Goal: Find specific page/section: Find specific page/section

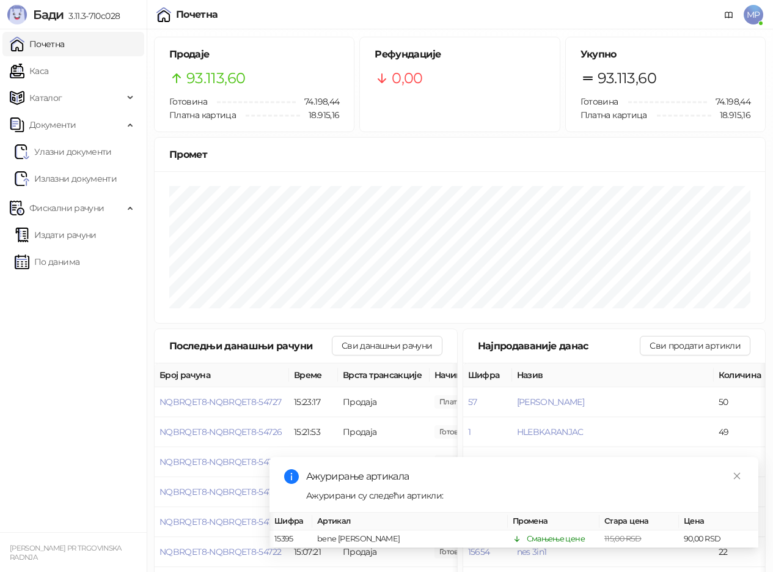
scroll to position [0, 9]
click at [35, 76] on link "Каса" at bounding box center [29, 71] width 39 height 24
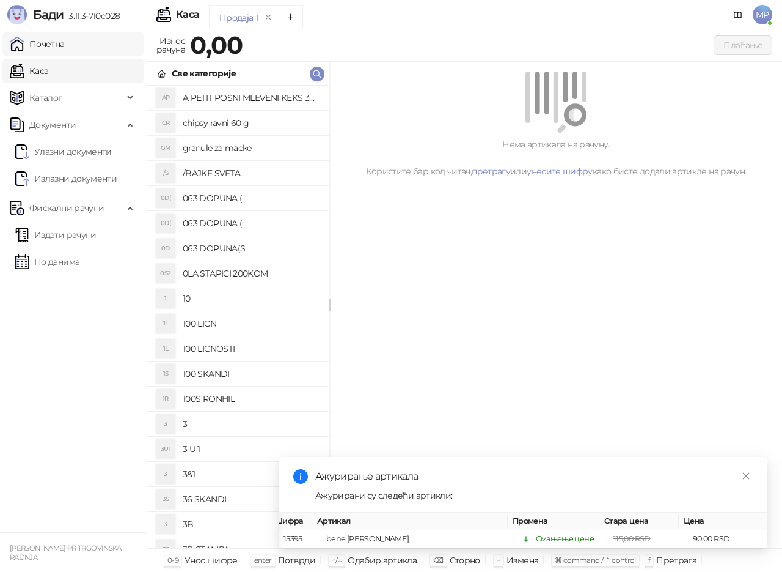
drag, startPoint x: 64, startPoint y: 41, endPoint x: 62, endPoint y: 47, distance: 6.4
click at [62, 41] on link "Почетна" at bounding box center [37, 44] width 55 height 24
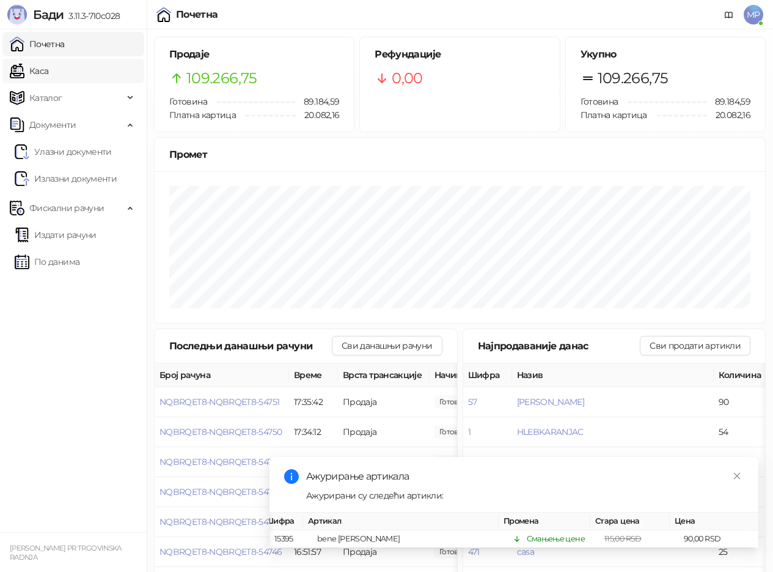
click at [42, 68] on link "Каса" at bounding box center [29, 71] width 39 height 24
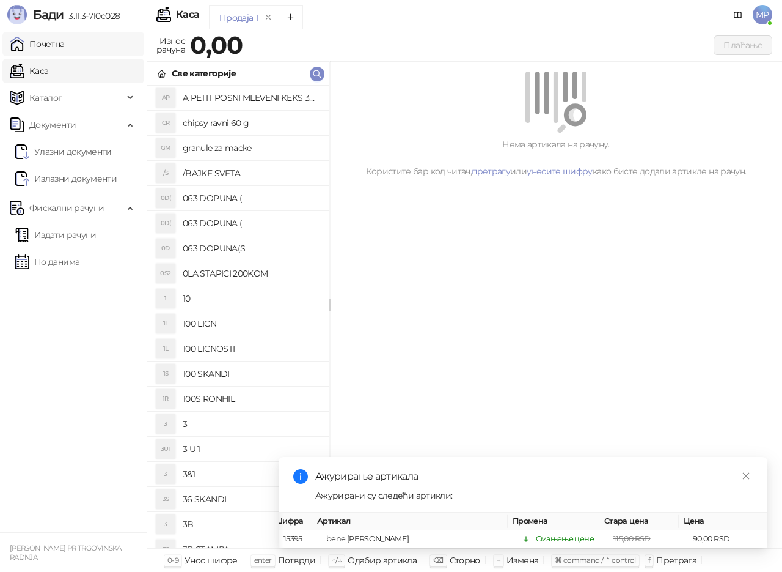
click at [53, 45] on link "Почетна" at bounding box center [37, 44] width 55 height 24
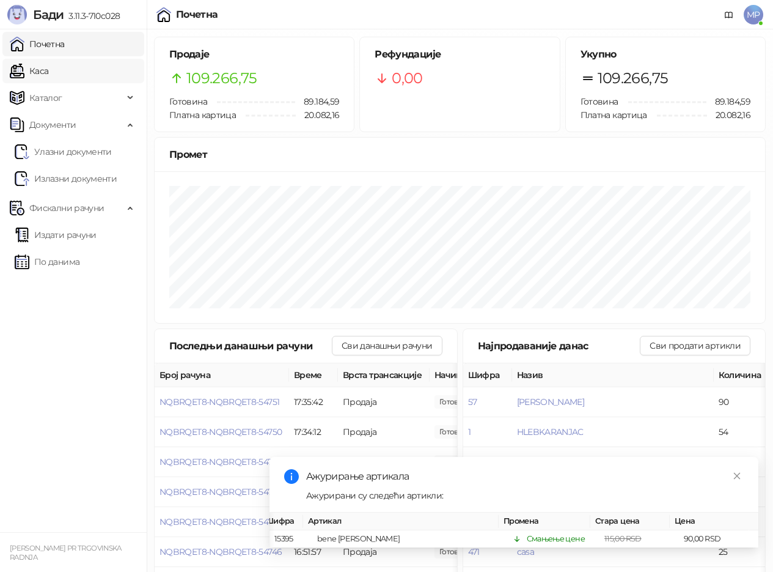
click at [46, 75] on link "Каса" at bounding box center [29, 71] width 39 height 24
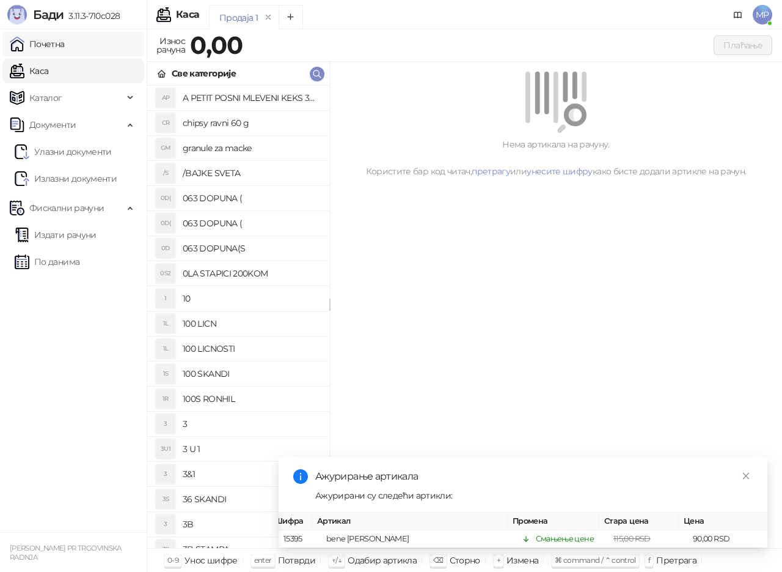
click at [65, 46] on link "Почетна" at bounding box center [37, 44] width 55 height 24
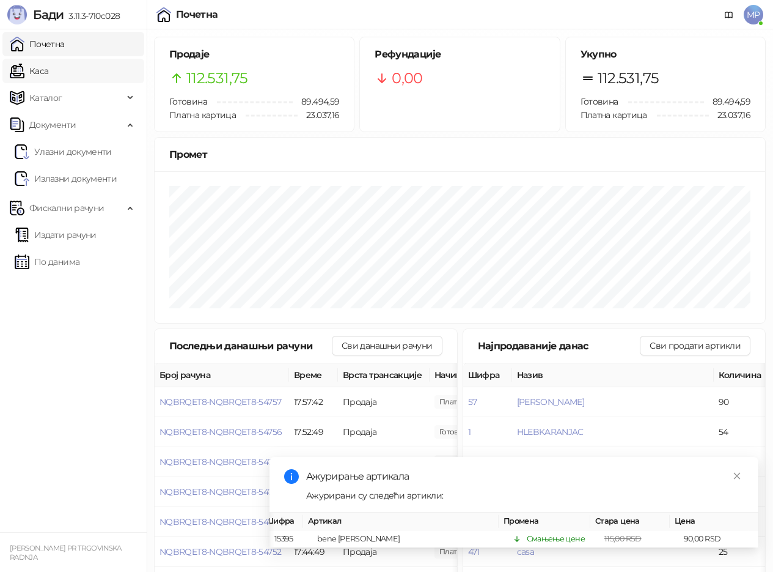
click at [46, 70] on link "Каса" at bounding box center [29, 71] width 39 height 24
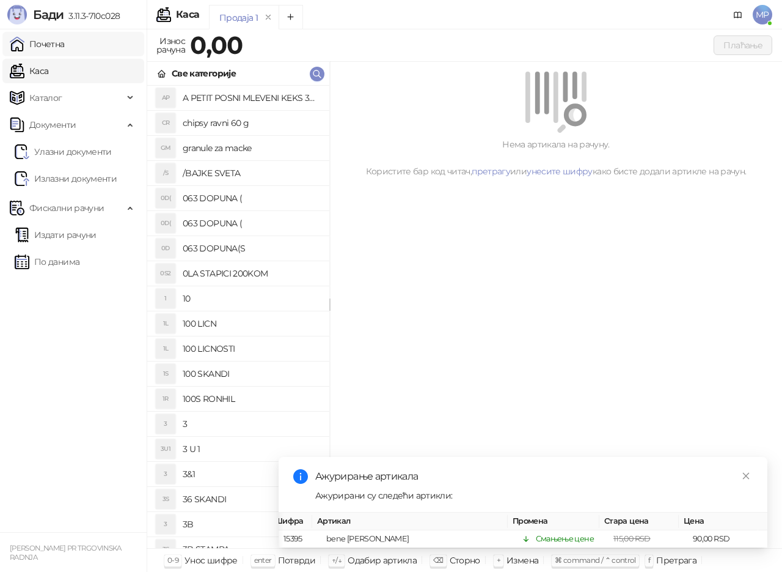
click at [65, 41] on link "Почетна" at bounding box center [37, 44] width 55 height 24
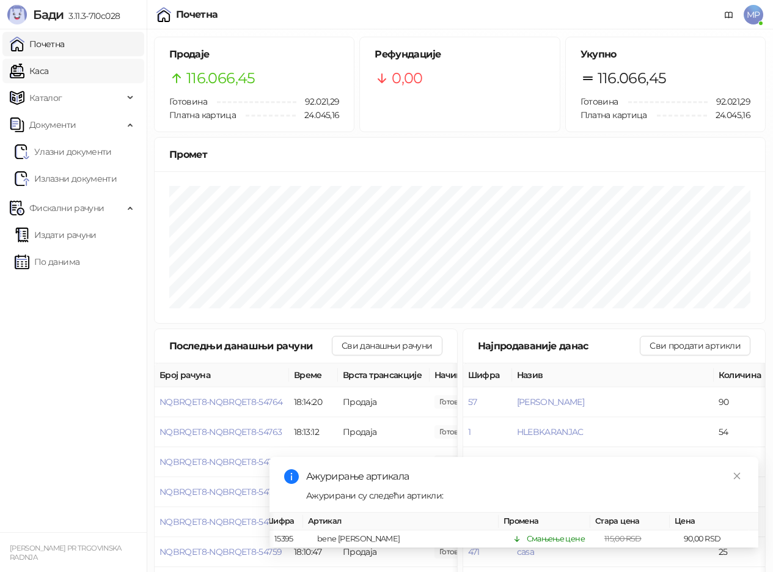
click at [44, 72] on link "Каса" at bounding box center [29, 71] width 39 height 24
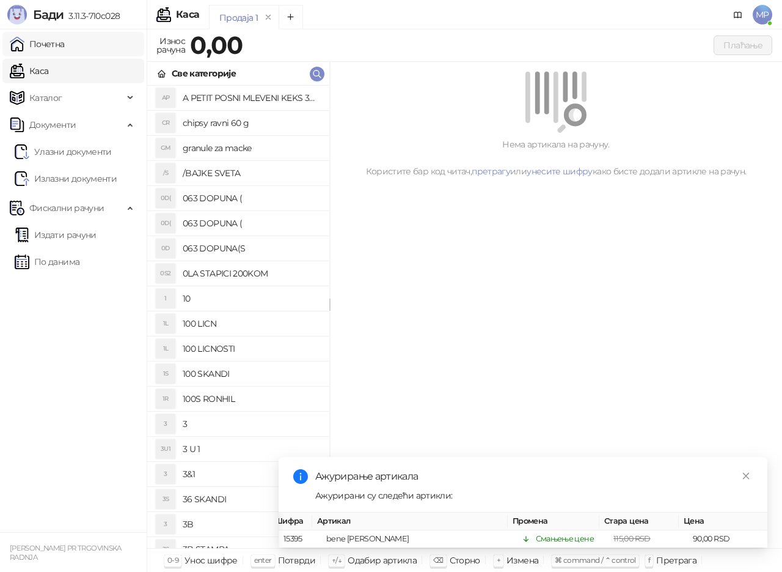
click at [55, 43] on link "Почетна" at bounding box center [37, 44] width 55 height 24
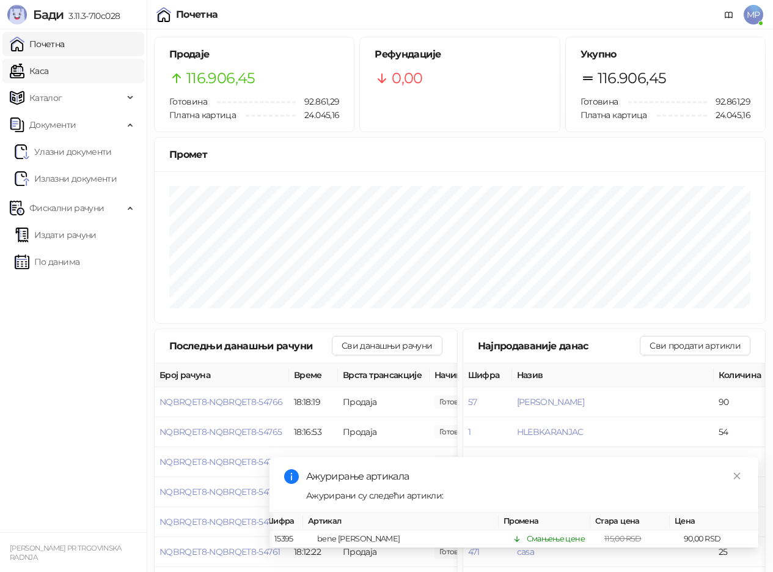
click at [48, 74] on link "Каса" at bounding box center [29, 71] width 39 height 24
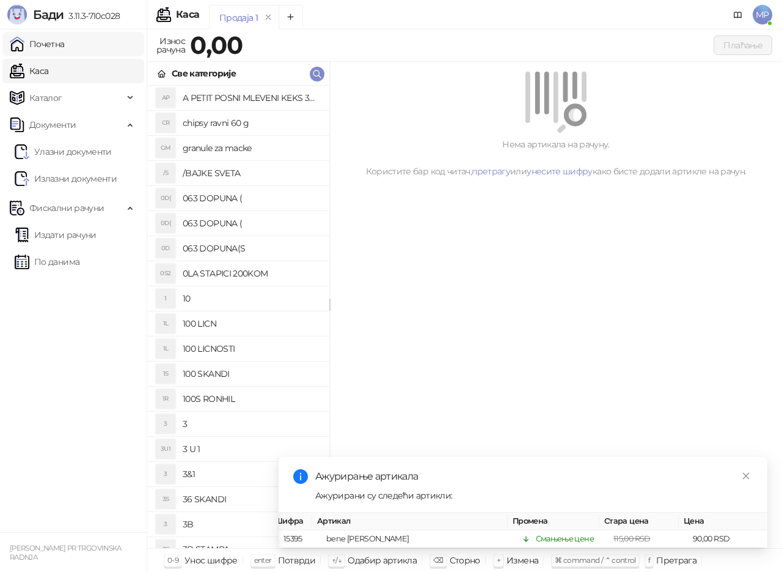
click at [65, 46] on link "Почетна" at bounding box center [37, 44] width 55 height 24
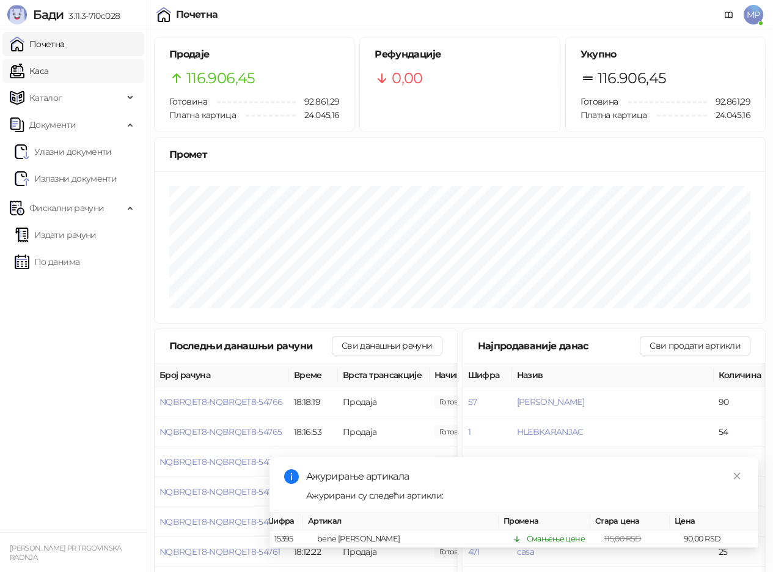
click at [48, 70] on link "Каса" at bounding box center [29, 71] width 39 height 24
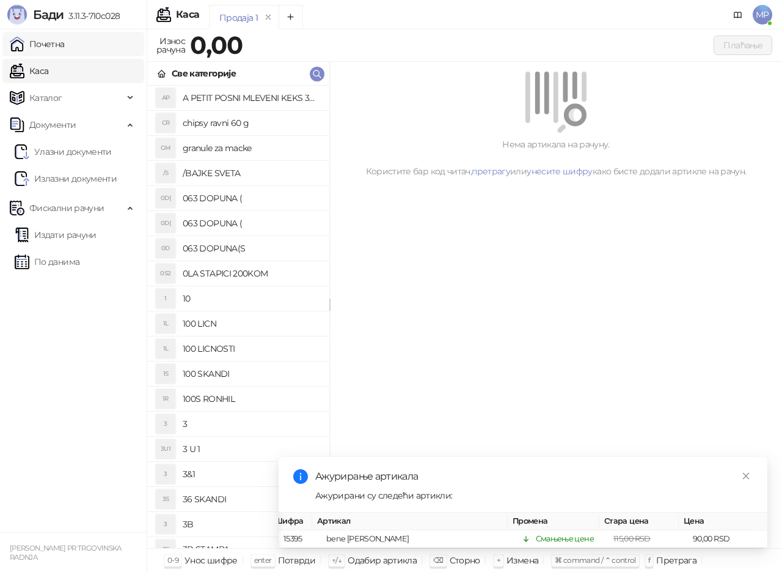
click at [51, 46] on link "Почетна" at bounding box center [37, 44] width 55 height 24
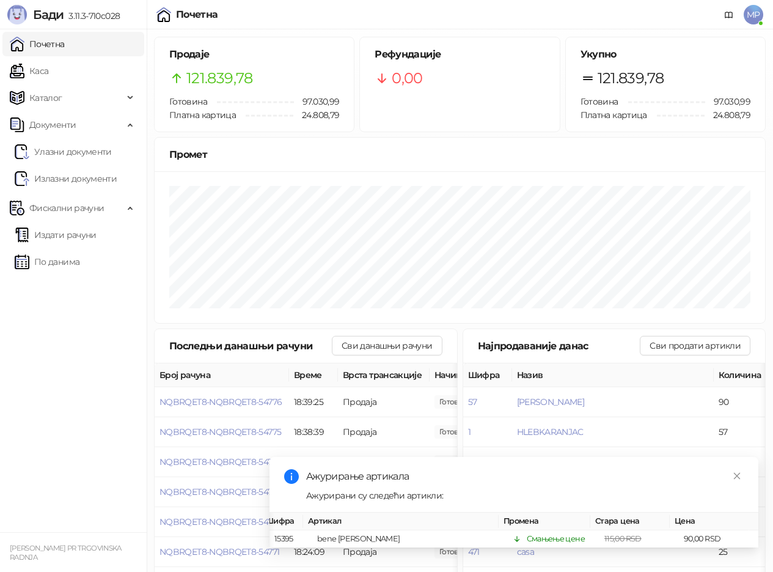
drag, startPoint x: 32, startPoint y: 75, endPoint x: 44, endPoint y: 45, distance: 32.4
click at [32, 74] on link "Каса" at bounding box center [29, 71] width 39 height 24
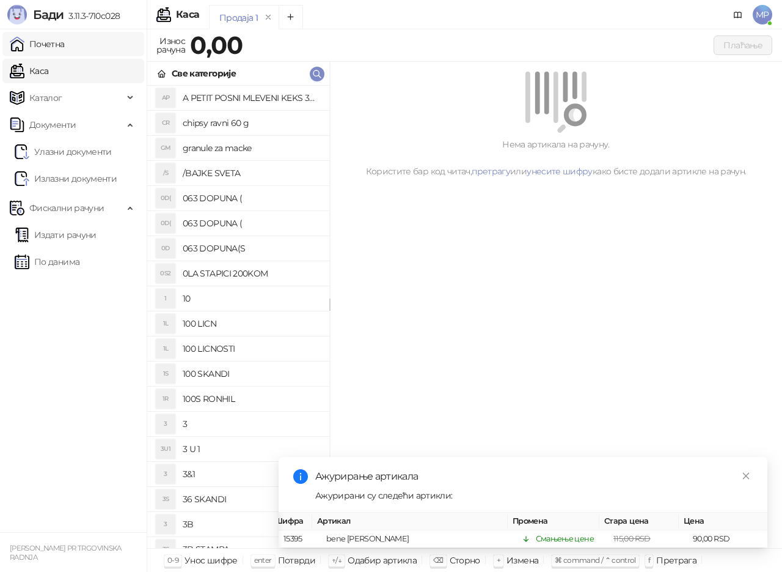
click at [44, 45] on link "Почетна" at bounding box center [37, 44] width 55 height 24
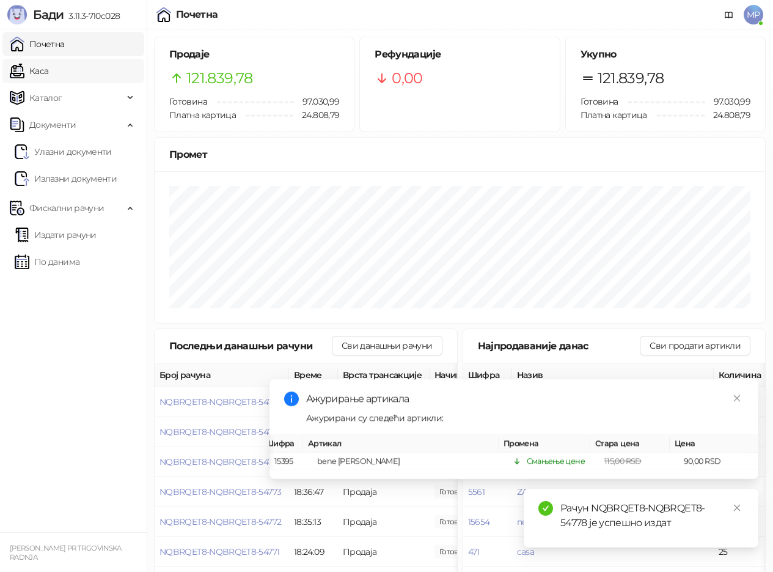
click at [43, 69] on link "Каса" at bounding box center [29, 71] width 39 height 24
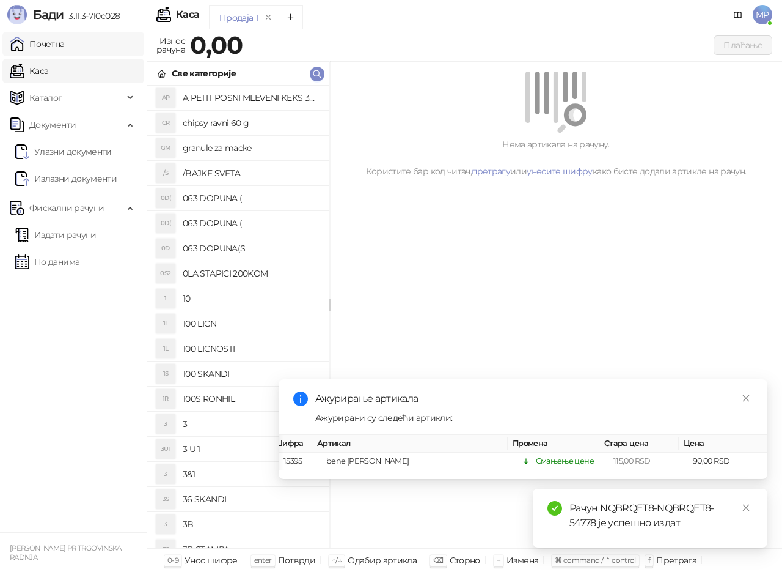
click at [49, 47] on link "Почетна" at bounding box center [37, 44] width 55 height 24
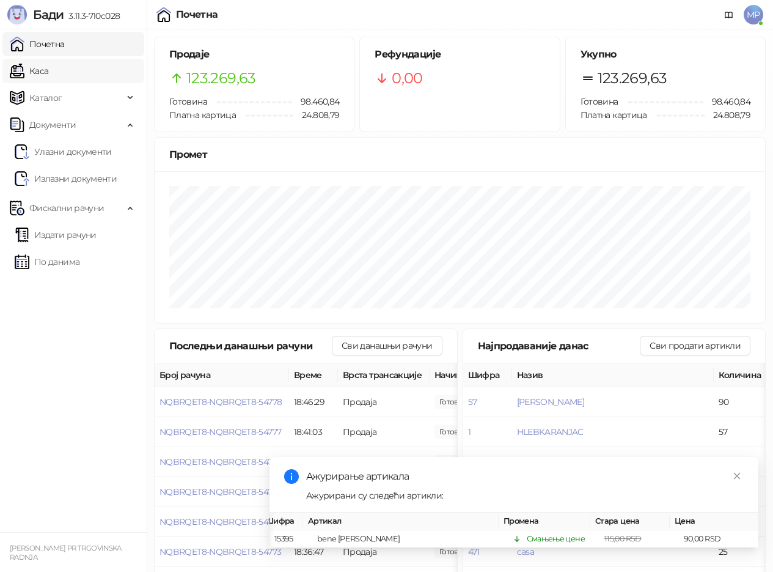
click at [43, 72] on link "Каса" at bounding box center [29, 71] width 39 height 24
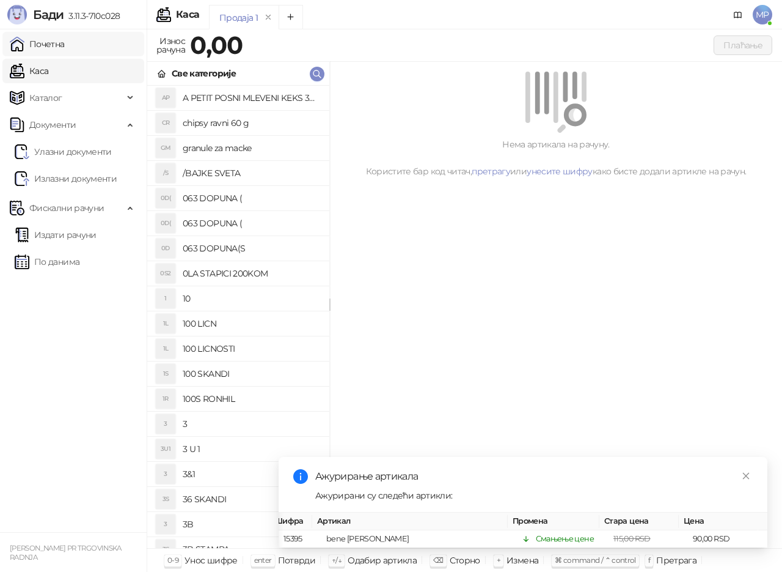
click at [65, 42] on link "Почетна" at bounding box center [37, 44] width 55 height 24
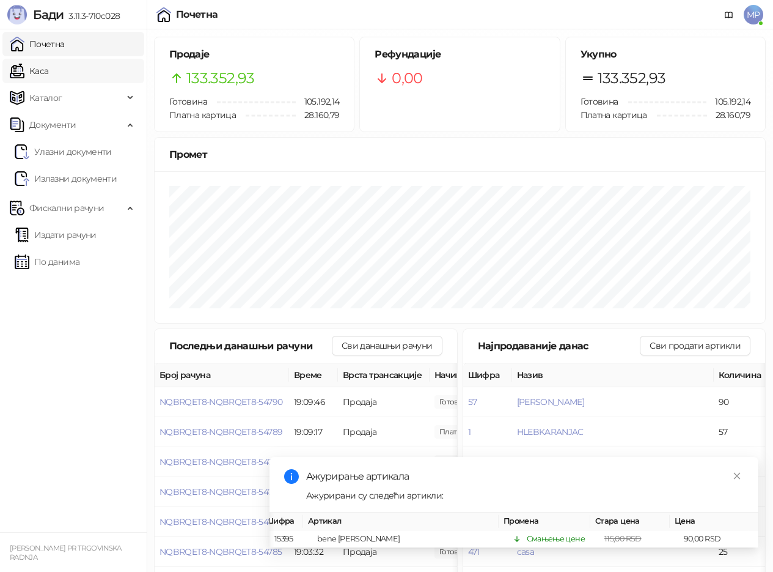
click at [38, 78] on link "Каса" at bounding box center [29, 71] width 39 height 24
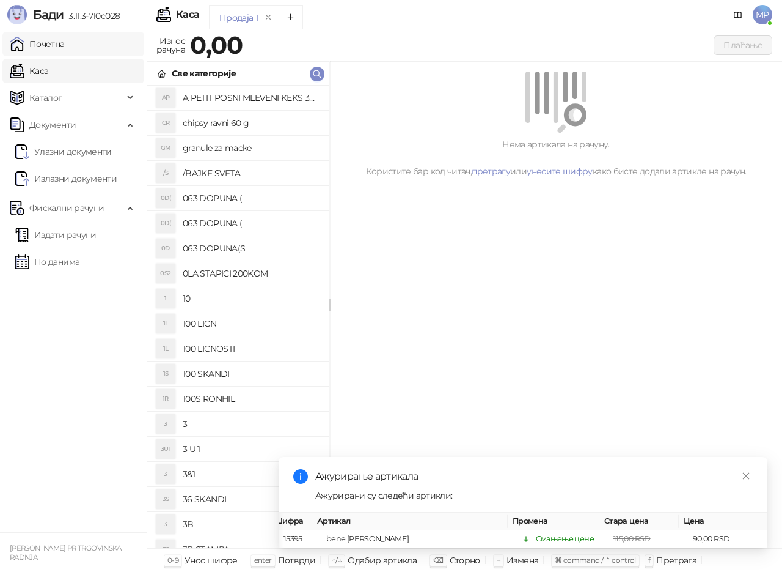
click at [65, 48] on link "Почетна" at bounding box center [37, 44] width 55 height 24
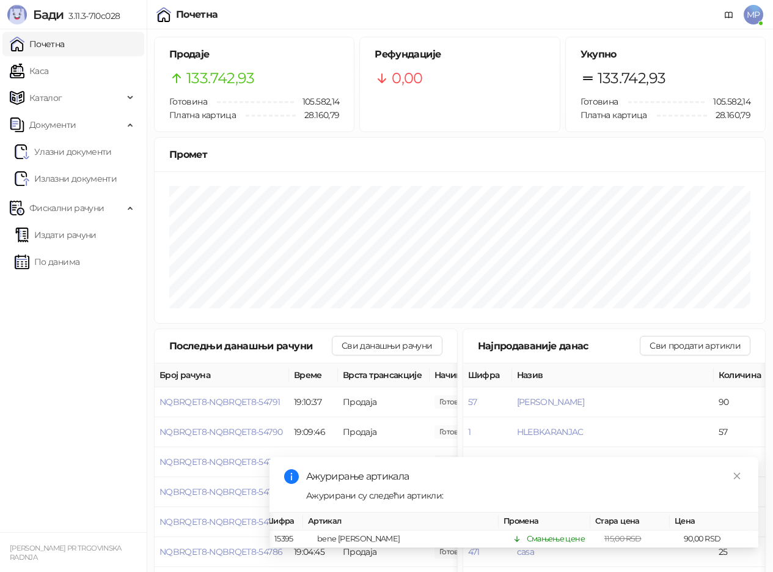
drag, startPoint x: 21, startPoint y: 67, endPoint x: 56, endPoint y: 52, distance: 37.8
click at [23, 67] on link "Каса" at bounding box center [29, 71] width 39 height 24
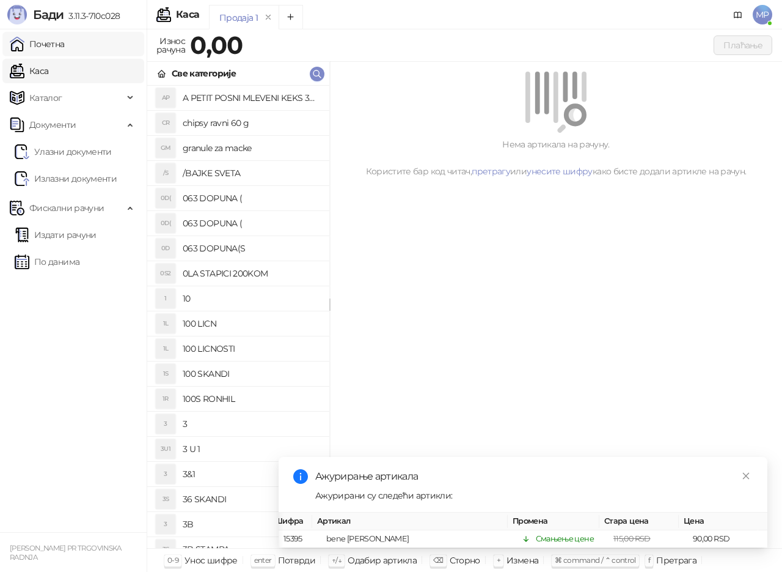
click at [57, 51] on link "Почетна" at bounding box center [37, 44] width 55 height 24
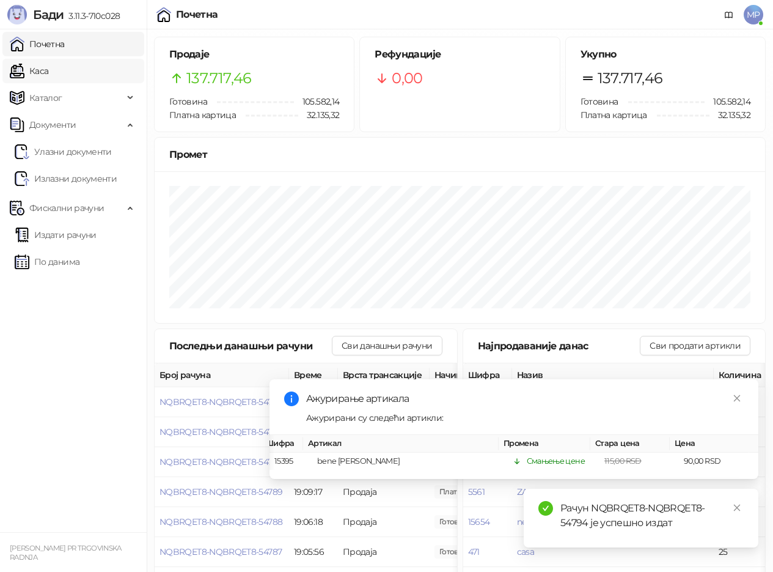
click at [47, 73] on link "Каса" at bounding box center [29, 71] width 39 height 24
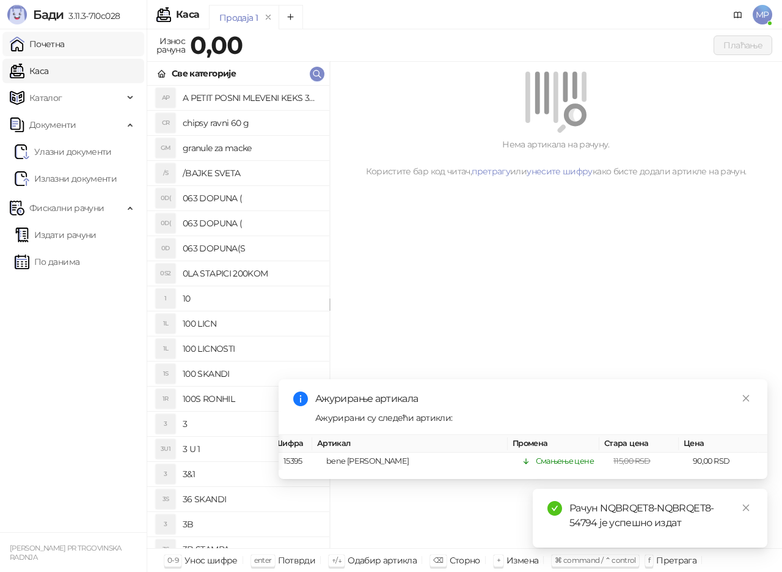
click at [55, 48] on link "Почетна" at bounding box center [37, 44] width 55 height 24
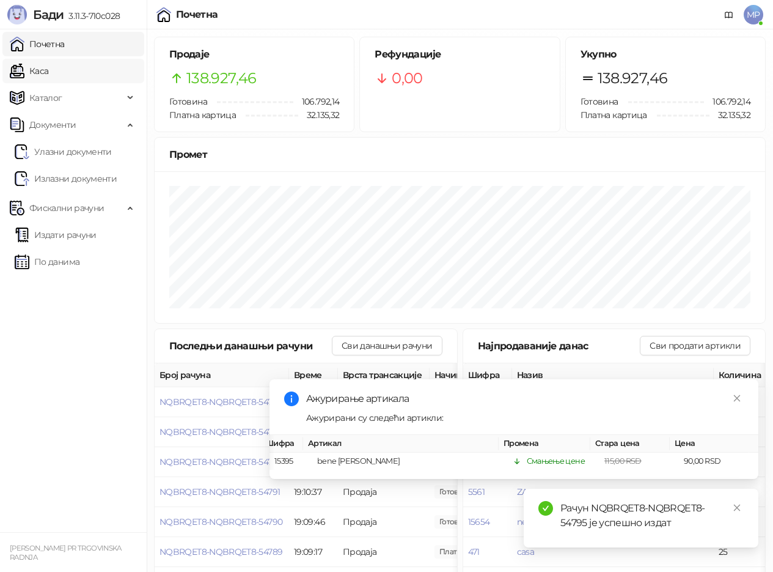
click at [32, 73] on link "Каса" at bounding box center [29, 71] width 39 height 24
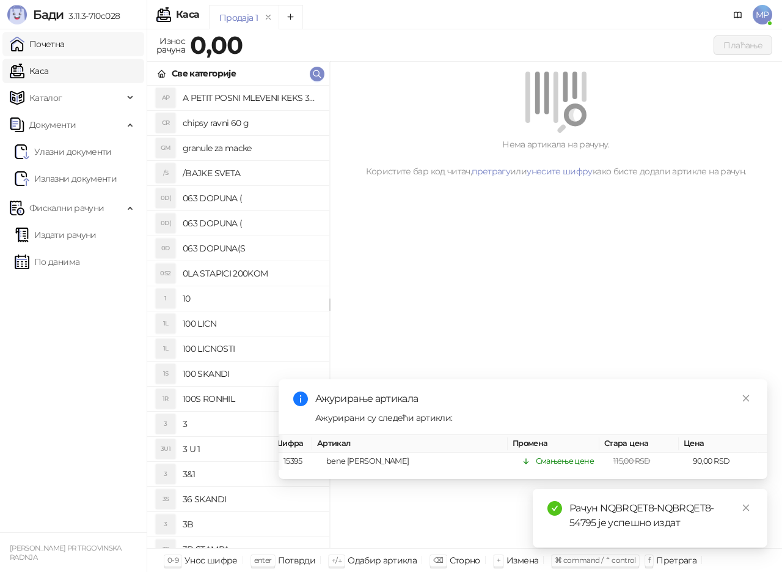
click at [51, 43] on link "Почетна" at bounding box center [37, 44] width 55 height 24
